Goal: Task Accomplishment & Management: Complete application form

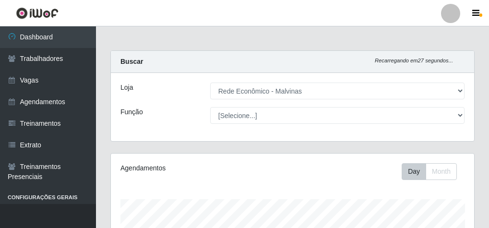
select select "194"
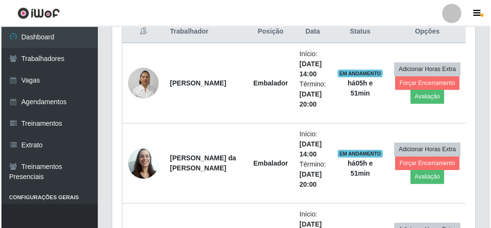
scroll to position [384, 0]
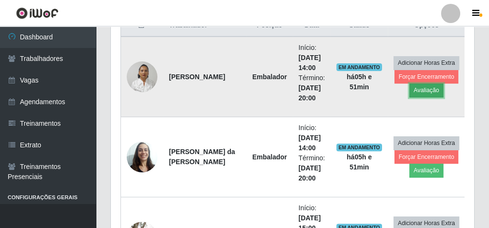
click at [433, 91] on button "Avaliação" at bounding box center [426, 89] width 34 height 13
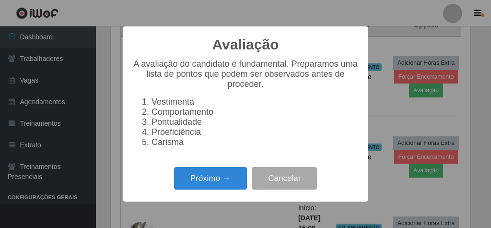
scroll to position [199, 360]
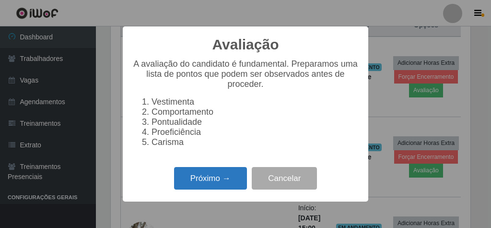
click at [228, 180] on button "Próximo →" at bounding box center [210, 178] width 73 height 23
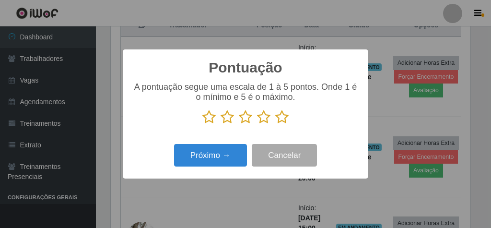
click at [283, 122] on icon at bounding box center [281, 117] width 13 height 14
click at [275, 124] on input "radio" at bounding box center [275, 124] width 0 height 0
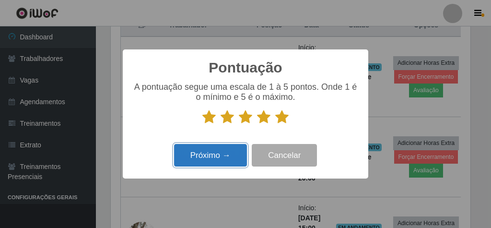
click at [232, 159] on button "Próximo →" at bounding box center [210, 155] width 73 height 23
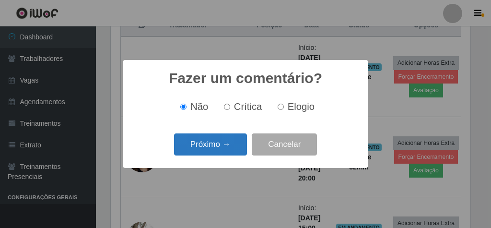
click at [232, 144] on button "Próximo →" at bounding box center [210, 144] width 73 height 23
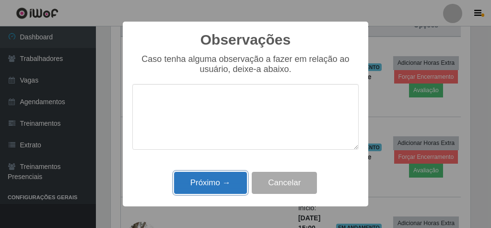
click at [228, 186] on button "Próximo →" at bounding box center [210, 183] width 73 height 23
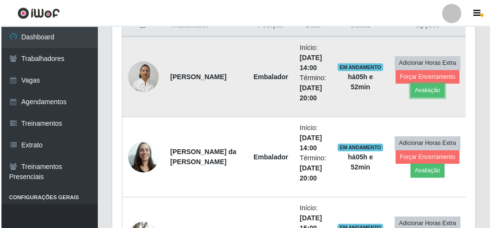
scroll to position [422, 0]
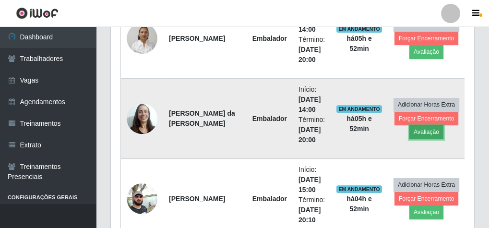
click at [413, 125] on button "Avaliação" at bounding box center [426, 131] width 34 height 13
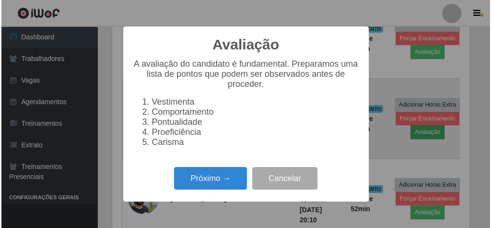
scroll to position [199, 360]
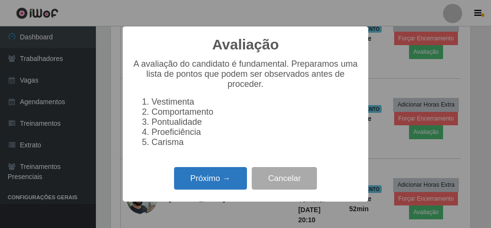
click at [207, 185] on button "Próximo →" at bounding box center [210, 178] width 73 height 23
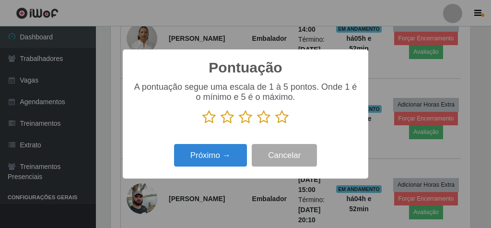
drag, startPoint x: 283, startPoint y: 116, endPoint x: 260, endPoint y: 130, distance: 27.8
click at [282, 116] on icon at bounding box center [281, 117] width 13 height 14
click at [275, 124] on input "radio" at bounding box center [275, 124] width 0 height 0
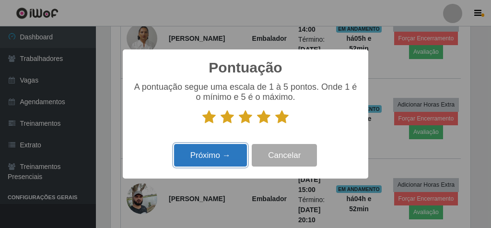
click at [225, 155] on button "Próximo →" at bounding box center [210, 155] width 73 height 23
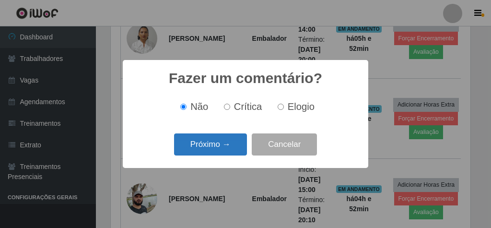
click at [235, 142] on button "Próximo →" at bounding box center [210, 144] width 73 height 23
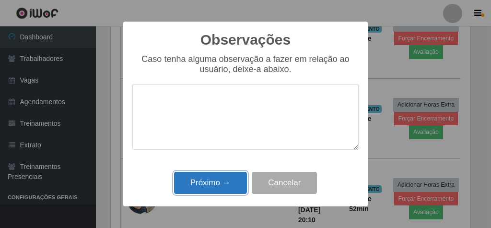
click at [225, 187] on button "Próximo →" at bounding box center [210, 183] width 73 height 23
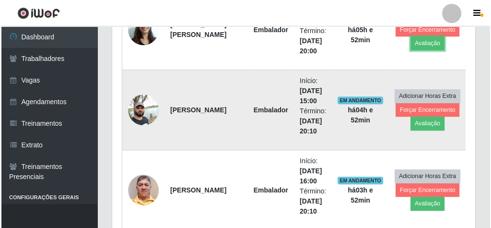
scroll to position [537, 0]
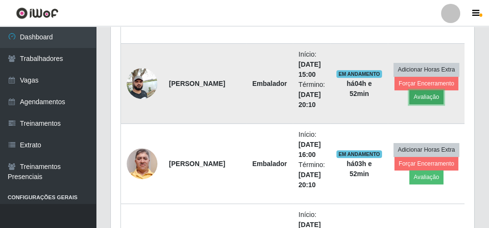
click at [420, 97] on button "Avaliação" at bounding box center [426, 96] width 34 height 13
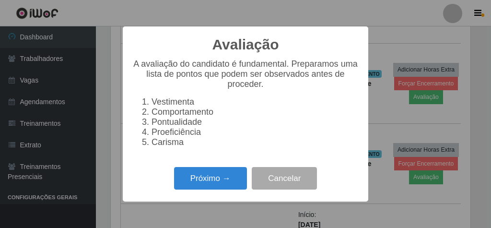
scroll to position [199, 360]
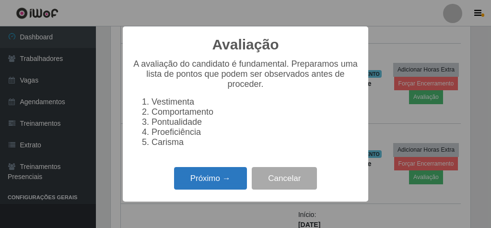
drag, startPoint x: 223, startPoint y: 191, endPoint x: 228, endPoint y: 184, distance: 8.4
click at [228, 184] on button "Próximo →" at bounding box center [210, 178] width 73 height 23
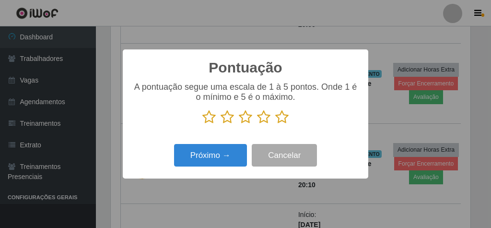
click at [249, 118] on icon at bounding box center [245, 117] width 13 height 14
click at [239, 124] on input "radio" at bounding box center [239, 124] width 0 height 0
click at [267, 119] on icon at bounding box center [263, 117] width 13 height 14
click at [257, 124] on input "radio" at bounding box center [257, 124] width 0 height 0
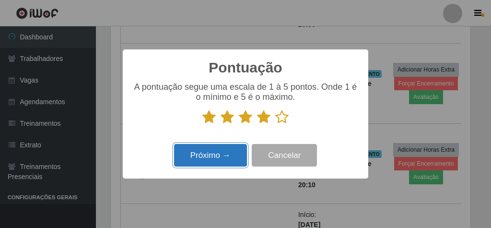
click at [223, 155] on button "Próximo →" at bounding box center [210, 155] width 73 height 23
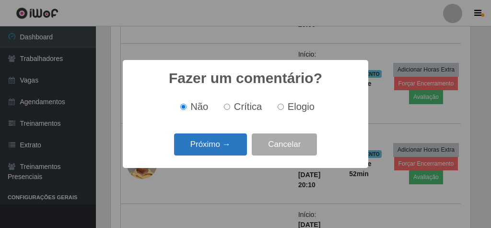
click at [232, 146] on button "Próximo →" at bounding box center [210, 144] width 73 height 23
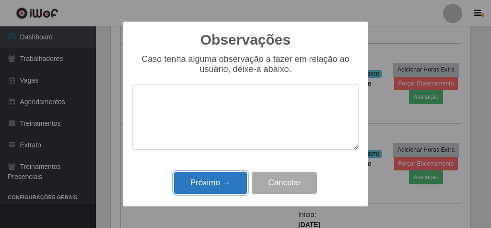
click at [226, 178] on button "Próximo →" at bounding box center [210, 183] width 73 height 23
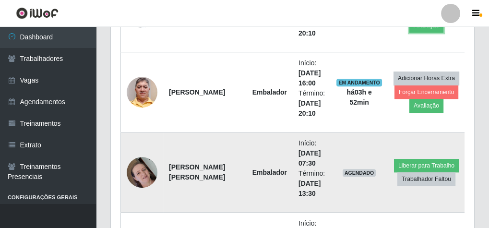
scroll to position [614, 0]
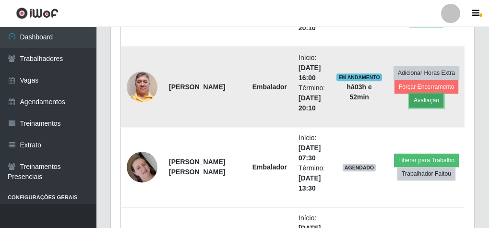
click at [414, 97] on button "Avaliação" at bounding box center [426, 100] width 34 height 13
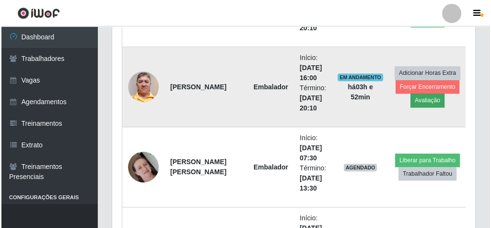
scroll to position [199, 360]
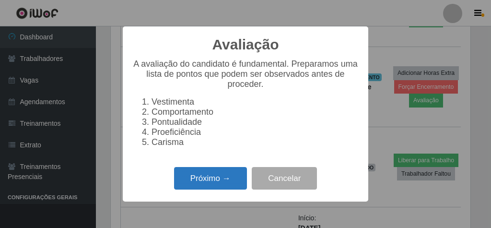
click at [205, 182] on button "Próximo →" at bounding box center [210, 178] width 73 height 23
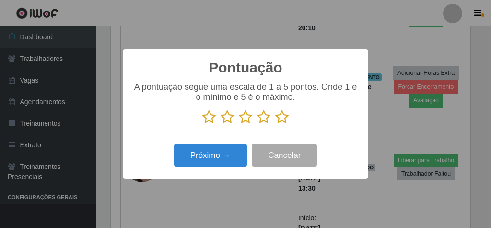
scroll to position [479377, 479215]
click at [278, 118] on icon at bounding box center [281, 117] width 13 height 14
click at [275, 124] on input "radio" at bounding box center [275, 124] width 0 height 0
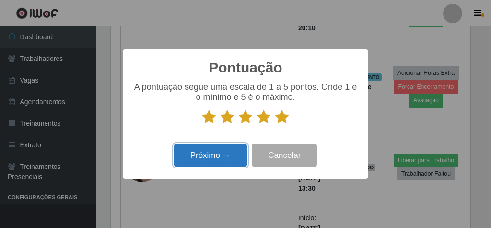
click at [217, 153] on button "Próximo →" at bounding box center [210, 155] width 73 height 23
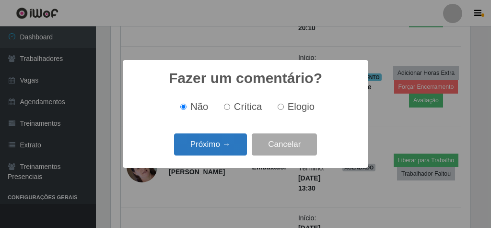
click at [224, 143] on button "Próximo →" at bounding box center [210, 144] width 73 height 23
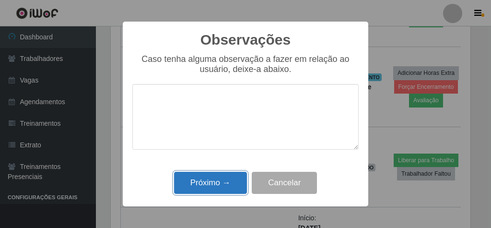
click at [223, 176] on button "Próximo →" at bounding box center [210, 183] width 73 height 23
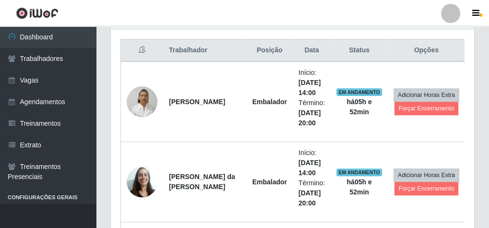
scroll to position [345, 0]
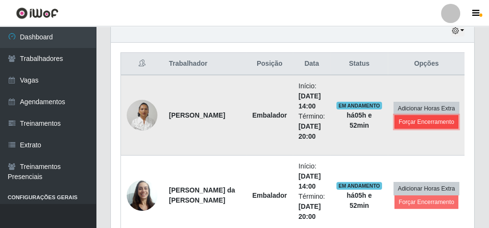
click at [412, 120] on button "Forçar Encerramento" at bounding box center [426, 121] width 64 height 13
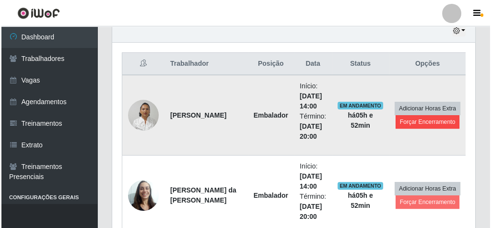
scroll to position [0, 0]
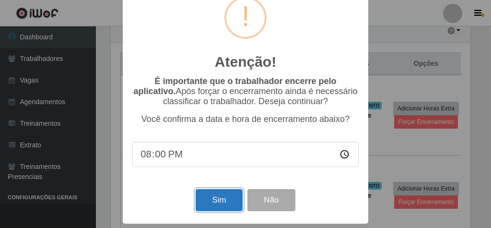
click at [229, 189] on button "Sim" at bounding box center [219, 200] width 47 height 23
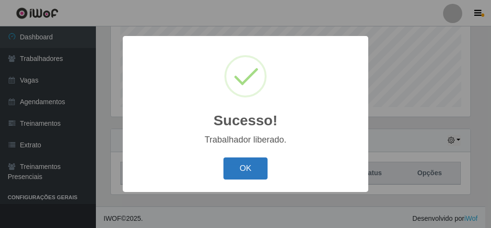
click at [248, 164] on button "OK" at bounding box center [245, 168] width 45 height 23
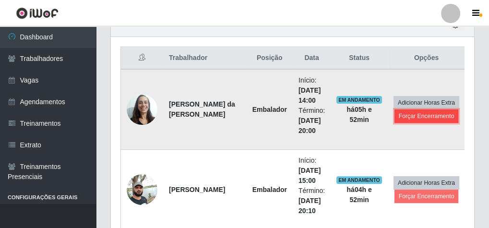
click at [403, 116] on button "Forçar Encerramento" at bounding box center [426, 115] width 64 height 13
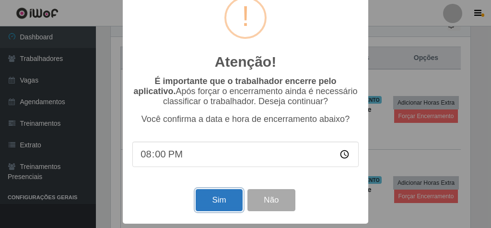
click at [214, 200] on button "Sim" at bounding box center [219, 200] width 47 height 23
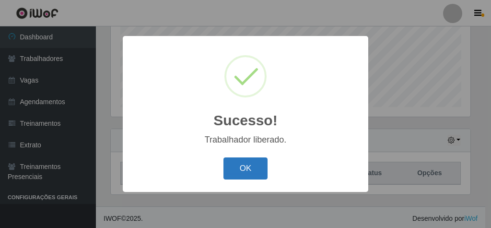
click at [249, 172] on button "OK" at bounding box center [245, 168] width 45 height 23
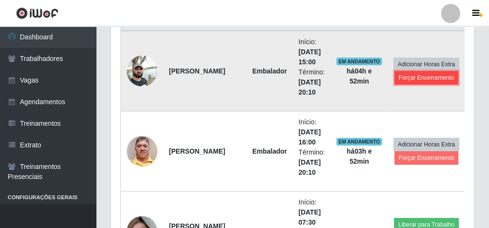
click at [430, 78] on button "Forçar Encerramento" at bounding box center [426, 77] width 64 height 13
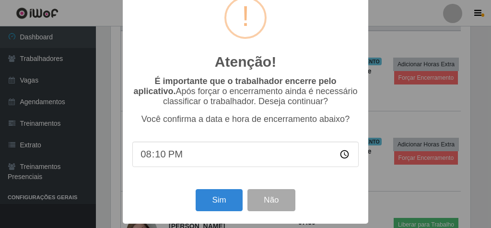
click at [401, 113] on div "Atenção! × É importante que o trabalhador encerre pelo aplicativo. Após forçar …" at bounding box center [245, 114] width 491 height 228
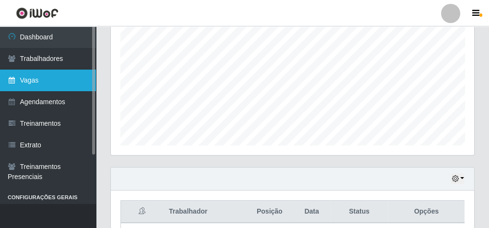
click at [44, 76] on link "Vagas" at bounding box center [48, 81] width 96 height 22
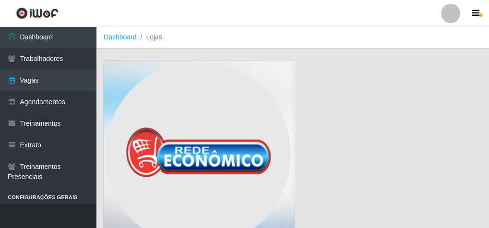
click at [181, 81] on img at bounding box center [199, 156] width 191 height 192
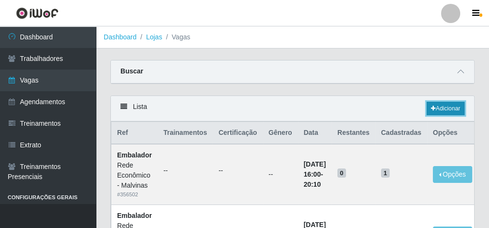
click at [437, 102] on link "Adicionar" at bounding box center [445, 108] width 38 height 13
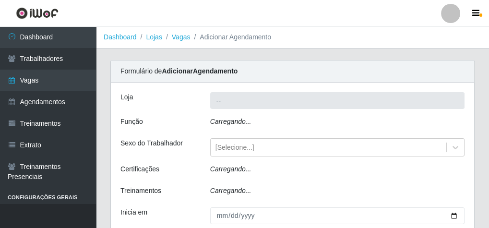
type input "Rede Econômico - Malvinas"
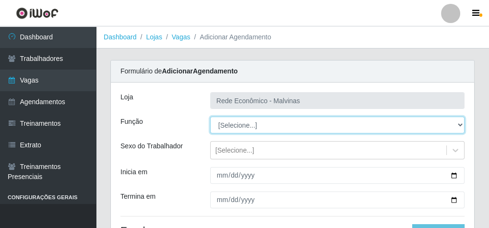
click at [230, 127] on select "[Selecione...] Embalador Embalador + Embalador ++ Operador de Caixa Operador de…" at bounding box center [337, 125] width 254 height 17
select select "1"
click at [210, 117] on select "[Selecione...] Embalador Embalador + Embalador ++ Operador de Caixa Operador de…" at bounding box center [337, 125] width 254 height 17
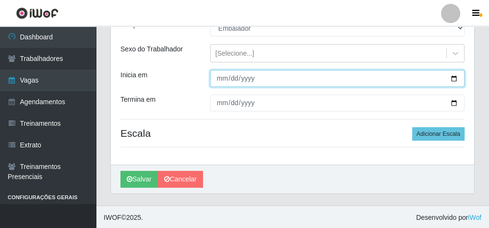
click at [220, 74] on input "Inicia em" at bounding box center [337, 78] width 254 height 17
type input "[DATE]"
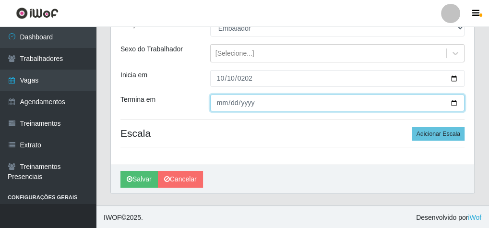
click at [222, 104] on input "Termina em" at bounding box center [337, 102] width 254 height 17
type input "[DATE]"
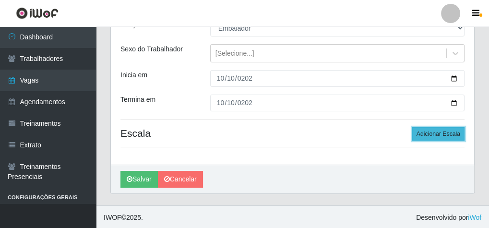
click at [430, 129] on button "Adicionar Escala" at bounding box center [438, 133] width 52 height 13
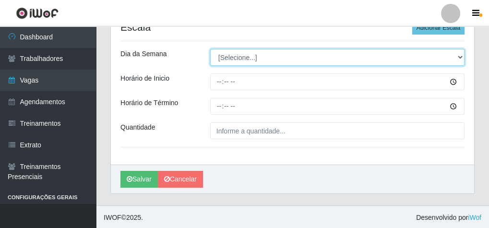
click at [237, 59] on select "[Selecione...] Segunda Terça Quarta Quinta Sexta Sábado Domingo" at bounding box center [337, 57] width 254 height 17
select select "5"
click at [210, 49] on select "[Selecione...] Segunda Terça Quarta Quinta Sexta Sábado Domingo" at bounding box center [337, 57] width 254 height 17
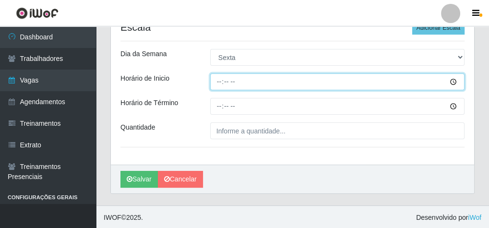
click at [220, 80] on input "Horário de Inicio" at bounding box center [337, 81] width 254 height 17
type input "16:00"
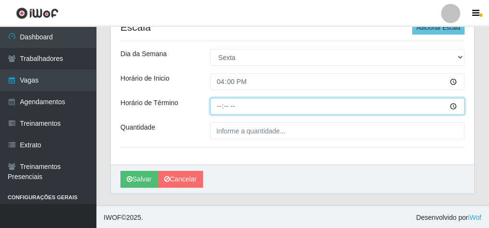
click at [218, 103] on input "Horário de Término" at bounding box center [337, 106] width 254 height 17
type input "20:10"
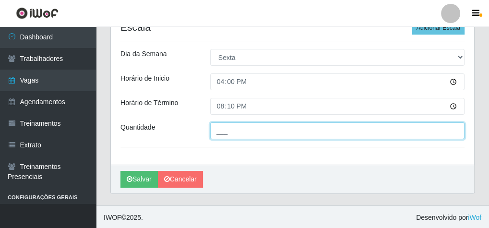
click at [250, 134] on input "___" at bounding box center [337, 130] width 254 height 17
type input "1__"
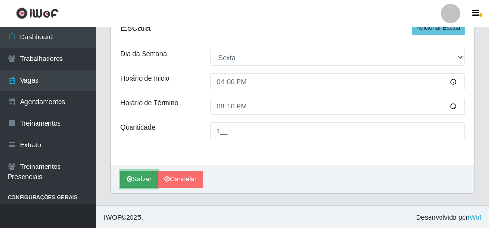
click at [150, 172] on button "Salvar" at bounding box center [138, 179] width 37 height 17
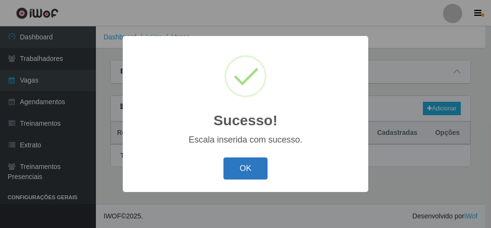
click at [245, 163] on button "OK" at bounding box center [245, 168] width 45 height 23
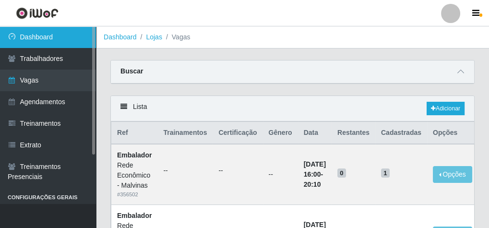
click at [81, 38] on link "Dashboard" at bounding box center [48, 37] width 96 height 22
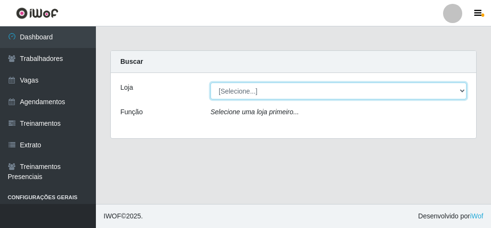
click at [265, 88] on select "[Selecione...] Rede Econômico - Malvinas Rede Econômico - Prata" at bounding box center [339, 90] width 256 height 17
select select "194"
click at [211, 82] on select "[Selecione...] Rede Econômico - Malvinas Rede Econômico - Prata" at bounding box center [339, 90] width 256 height 17
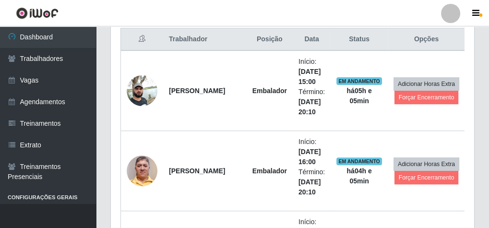
scroll to position [384, 0]
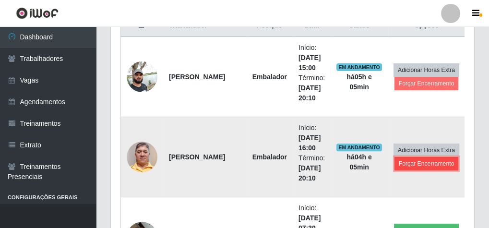
click at [407, 163] on button "Forçar Encerramento" at bounding box center [426, 163] width 64 height 13
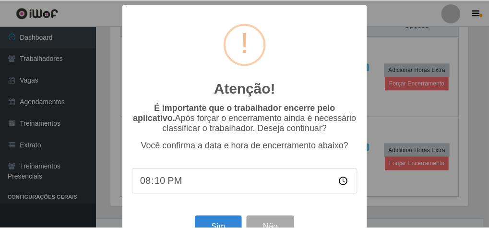
scroll to position [31, 0]
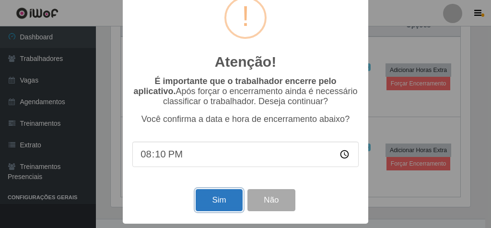
click at [226, 204] on button "Sim" at bounding box center [219, 200] width 47 height 23
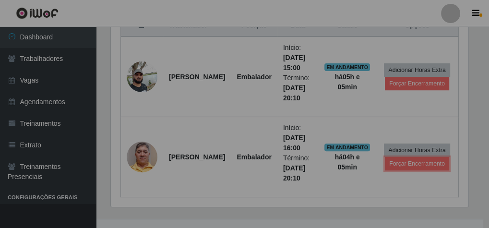
scroll to position [199, 363]
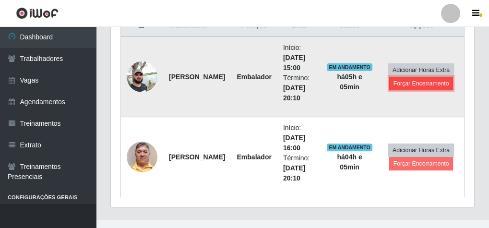
click at [408, 78] on button "Forçar Encerramento" at bounding box center [421, 83] width 64 height 13
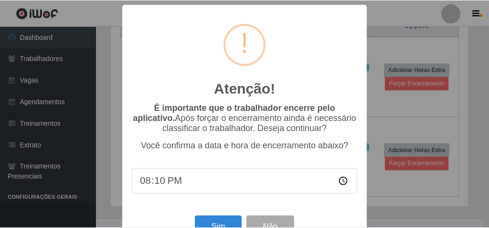
scroll to position [236, 0]
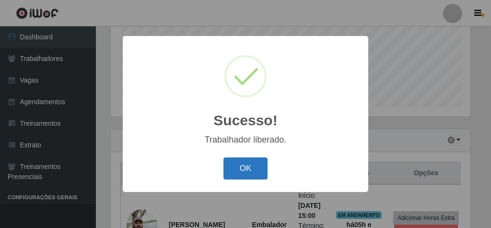
click at [256, 161] on button "OK" at bounding box center [245, 168] width 45 height 23
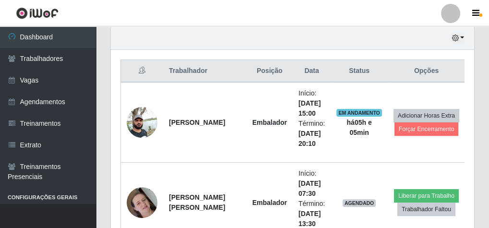
scroll to position [351, 0]
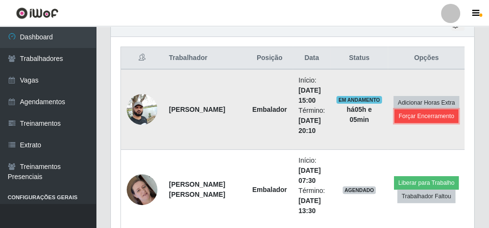
click at [416, 114] on button "Forçar Encerramento" at bounding box center [426, 115] width 64 height 13
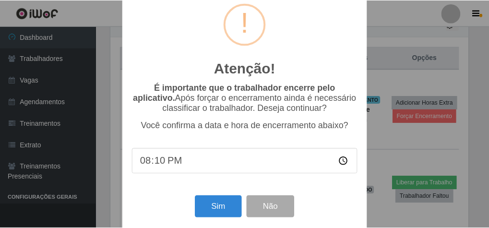
scroll to position [31, 0]
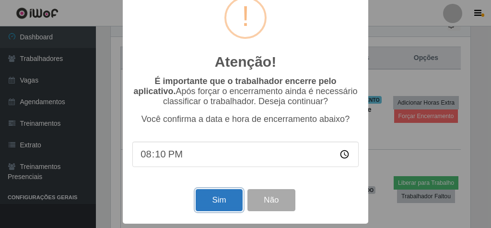
click at [202, 196] on button "Sim" at bounding box center [219, 200] width 47 height 23
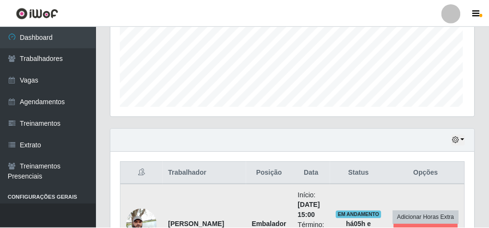
scroll to position [199, 360]
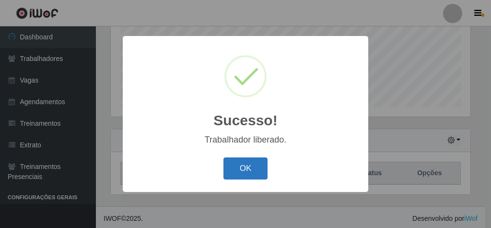
click at [245, 160] on button "OK" at bounding box center [245, 168] width 45 height 23
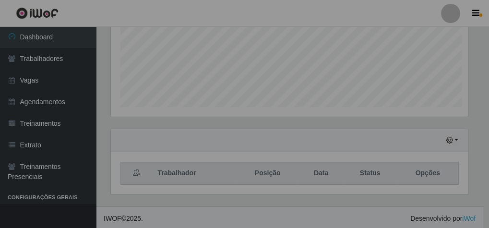
scroll to position [199, 363]
